Goal: Check status: Check status

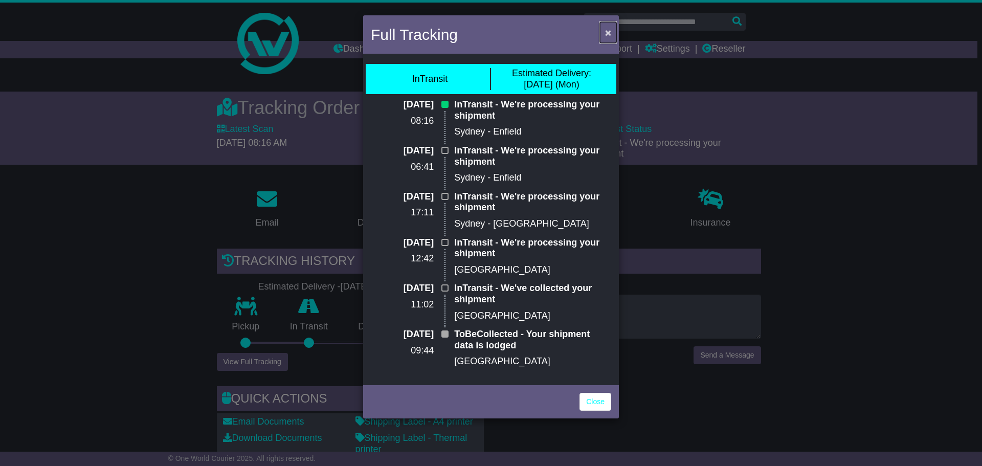
click at [611, 31] on span "×" at bounding box center [608, 33] width 6 height 12
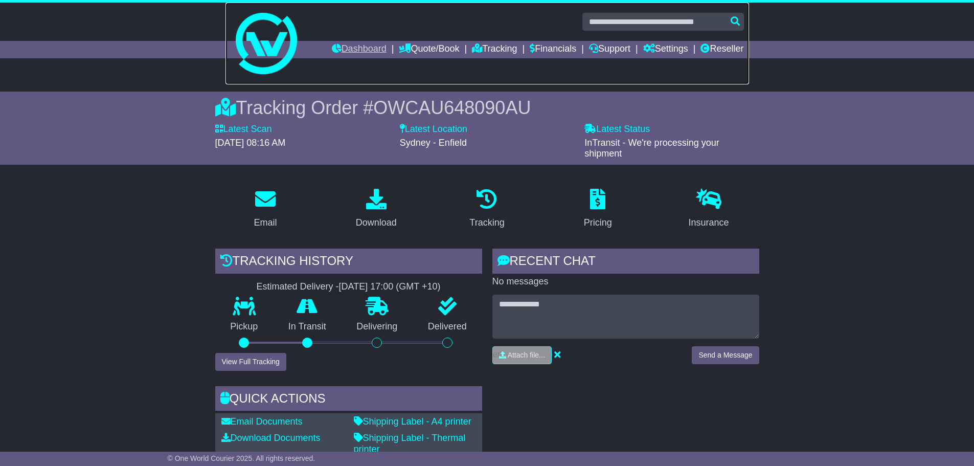
drag, startPoint x: 341, startPoint y: 38, endPoint x: 338, endPoint y: 49, distance: 10.7
click at [341, 38] on link at bounding box center [488, 44] width 524 height 82
click at [337, 50] on link "Dashboard" at bounding box center [359, 49] width 55 height 17
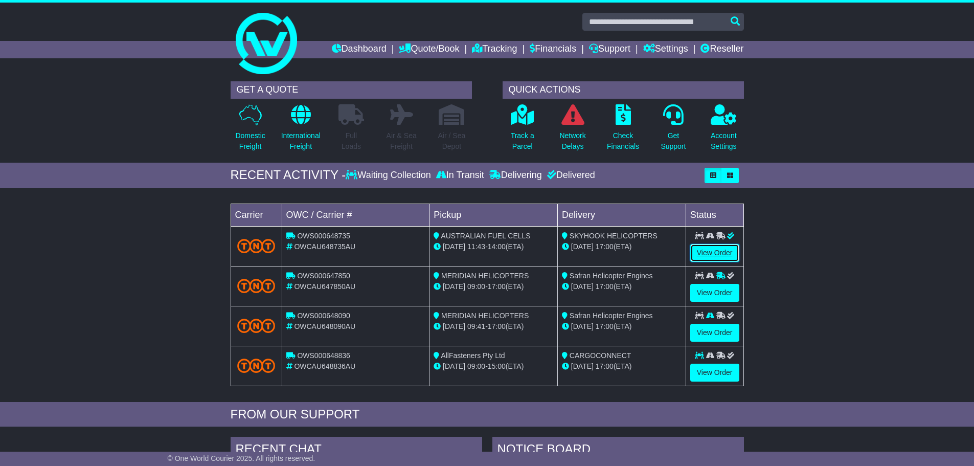
click at [726, 253] on link "View Order" at bounding box center [715, 253] width 49 height 18
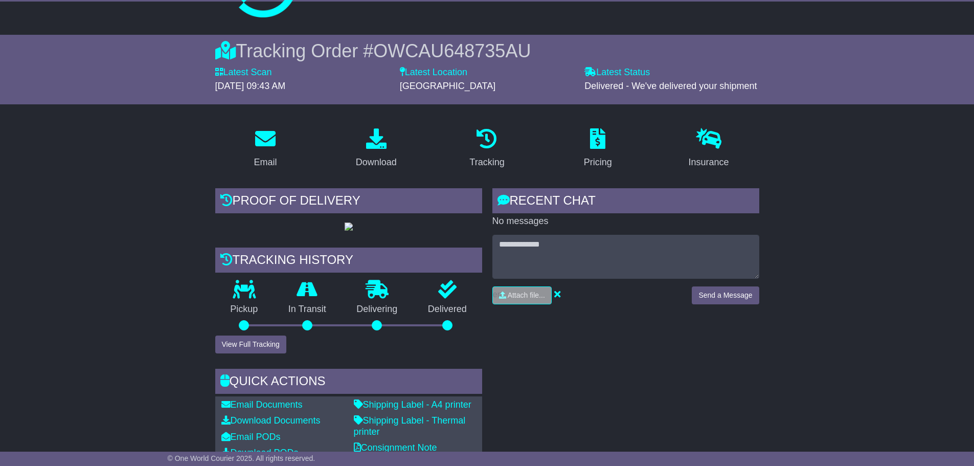
scroll to position [102, 0]
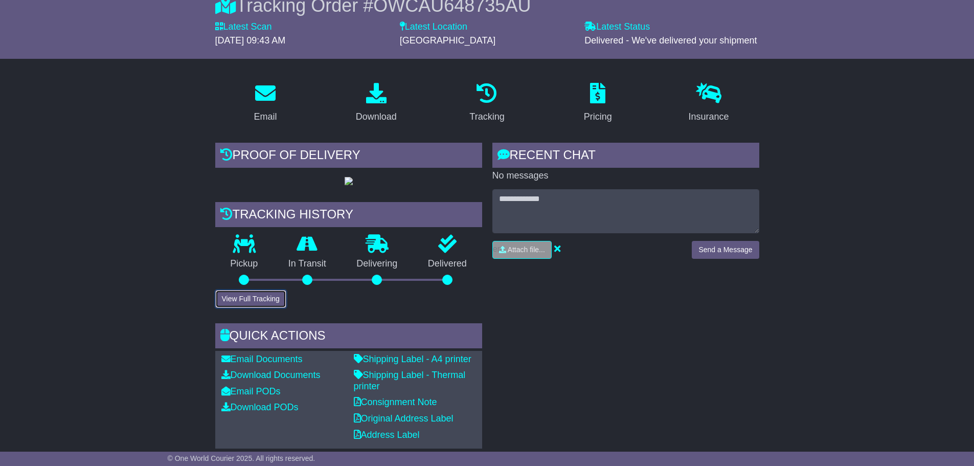
click at [268, 308] on button "View Full Tracking" at bounding box center [250, 299] width 71 height 18
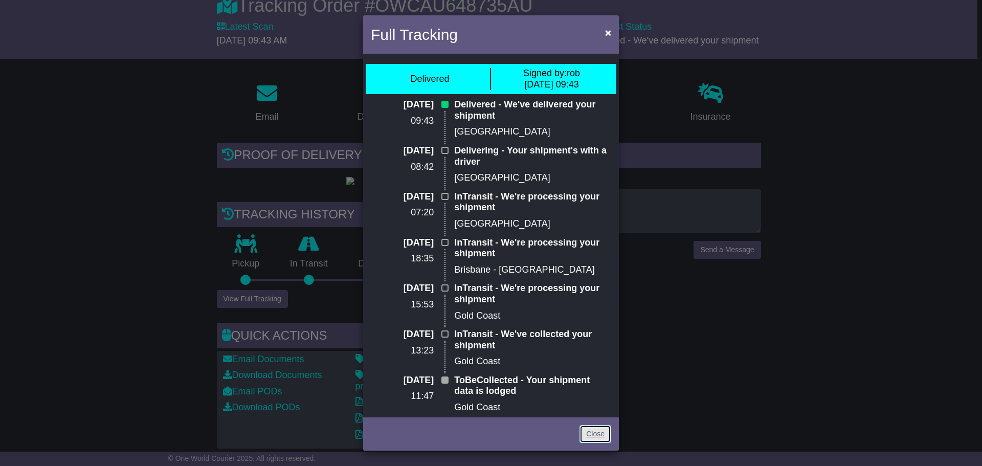
click at [596, 435] on link "Close" at bounding box center [596, 434] width 32 height 18
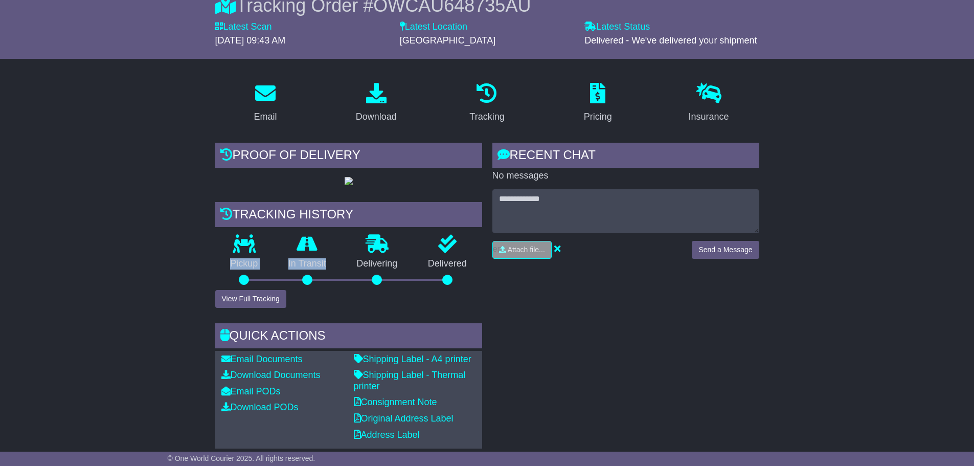
drag, startPoint x: 322, startPoint y: 297, endPoint x: 216, endPoint y: 275, distance: 108.2
click at [216, 275] on div "Pickup In Transit Problem Unknown Delivering Delivered" at bounding box center [348, 262] width 267 height 55
